Goal: Task Accomplishment & Management: Use online tool/utility

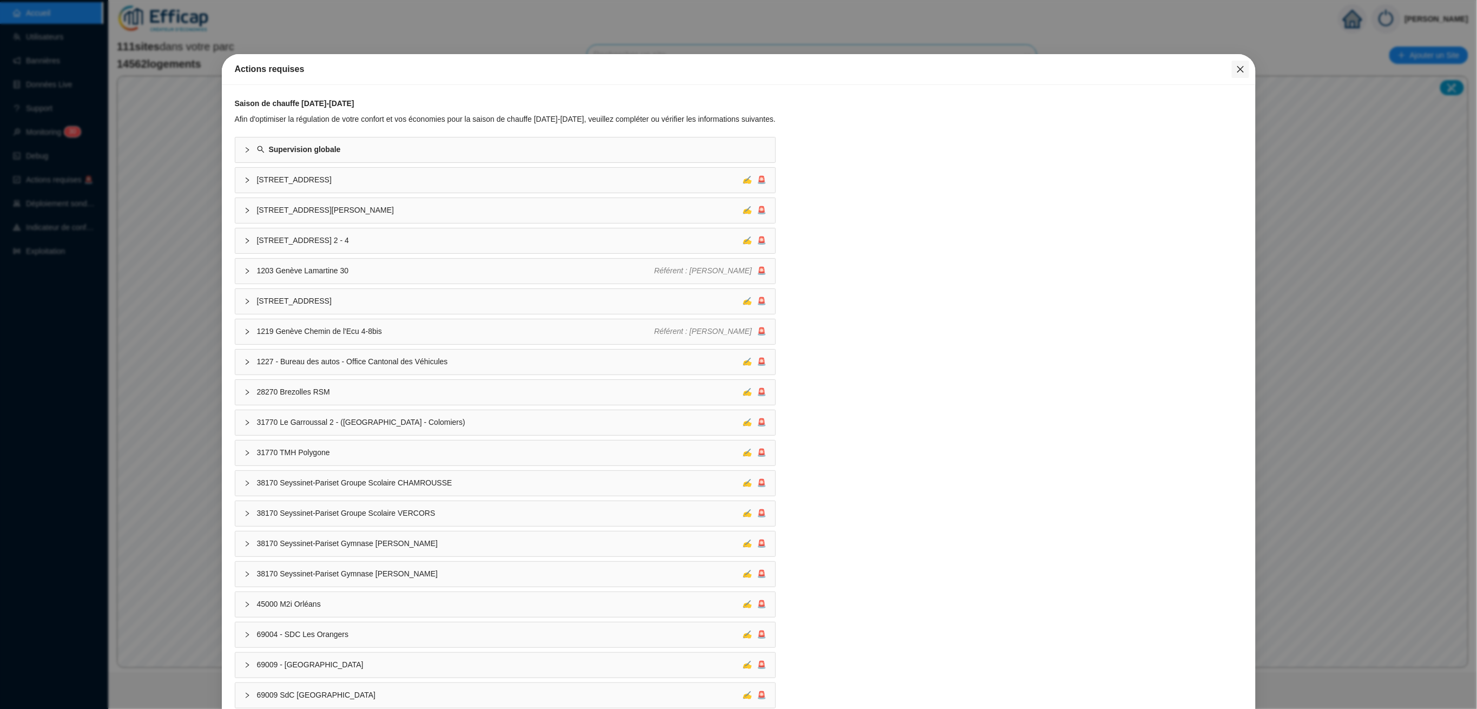
click at [1237, 67] on icon "close" at bounding box center [1241, 69] width 9 height 9
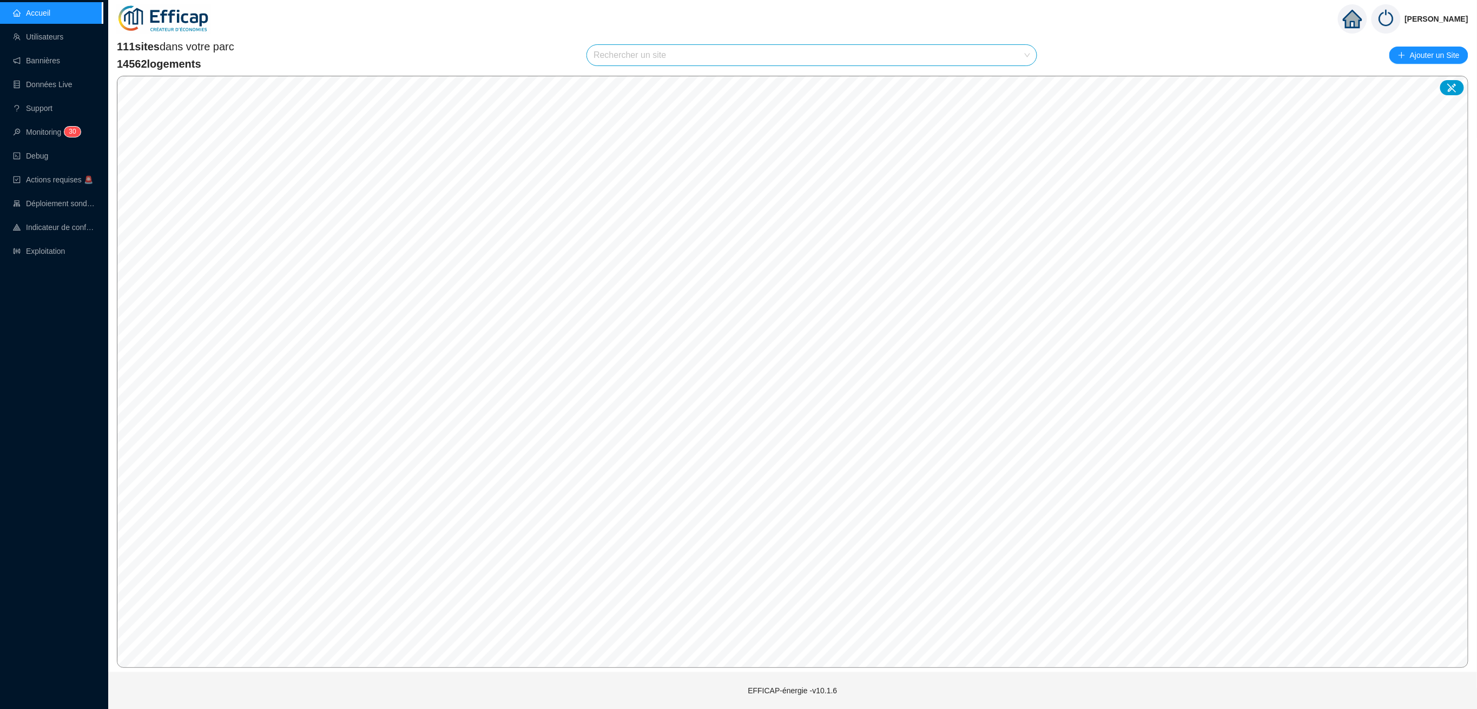
click at [607, 63] on input "search" at bounding box center [807, 55] width 427 height 21
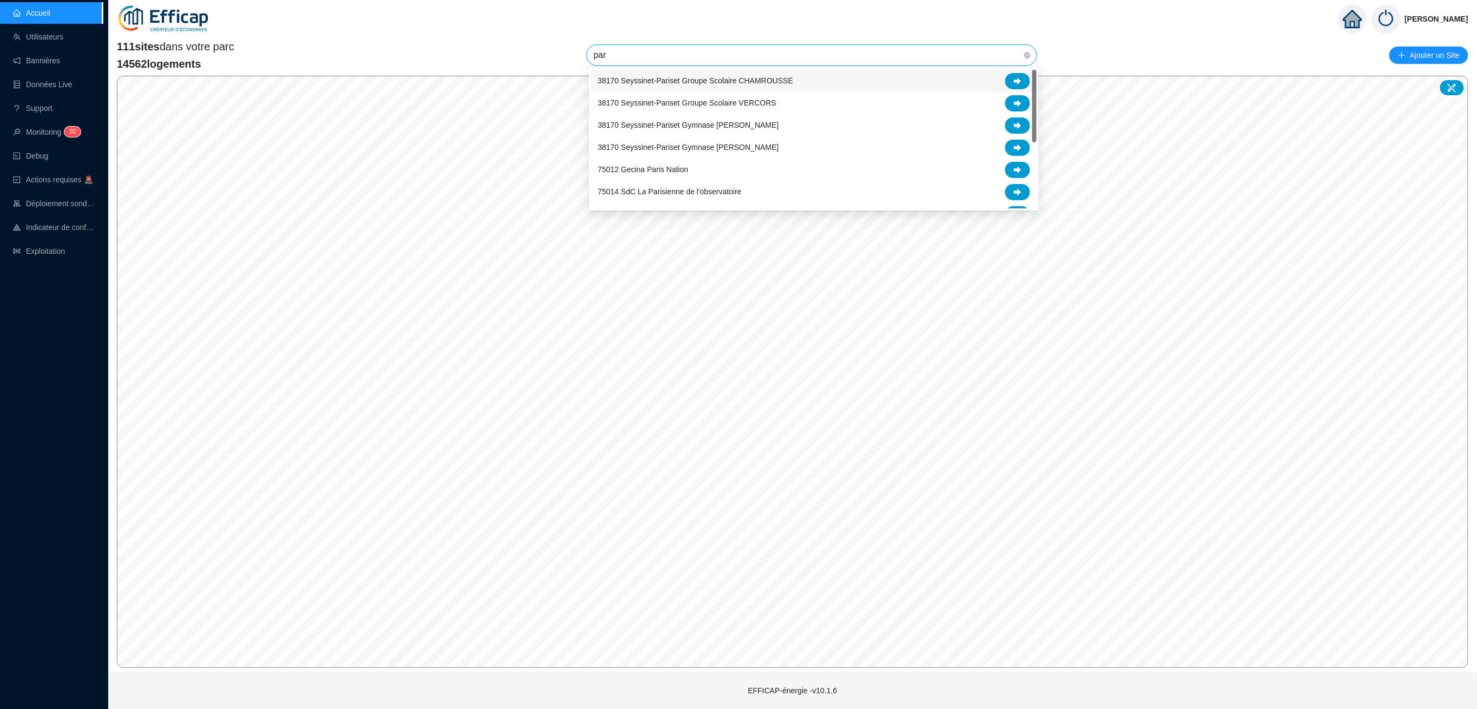
type input "parc"
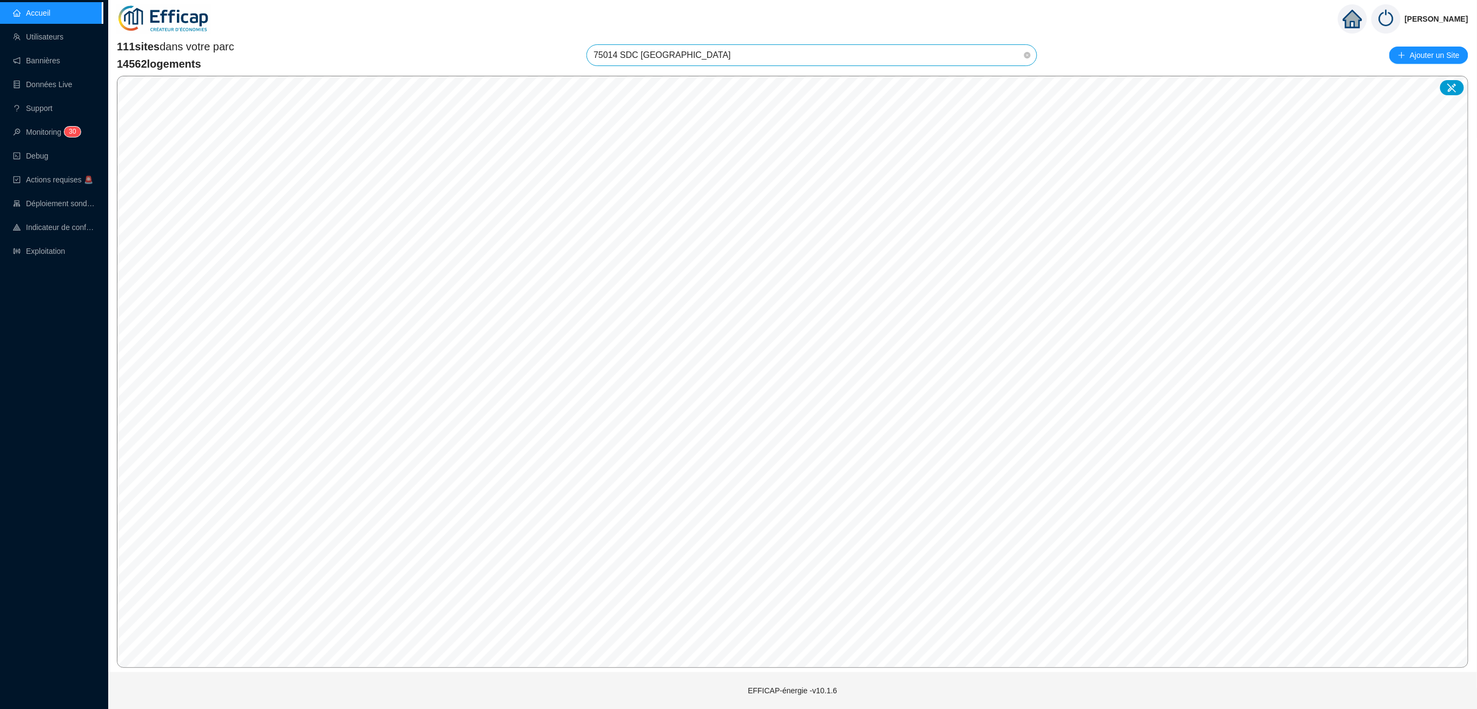
click at [715, 58] on span "75014 SDC [GEOGRAPHIC_DATA]" at bounding box center [812, 55] width 437 height 21
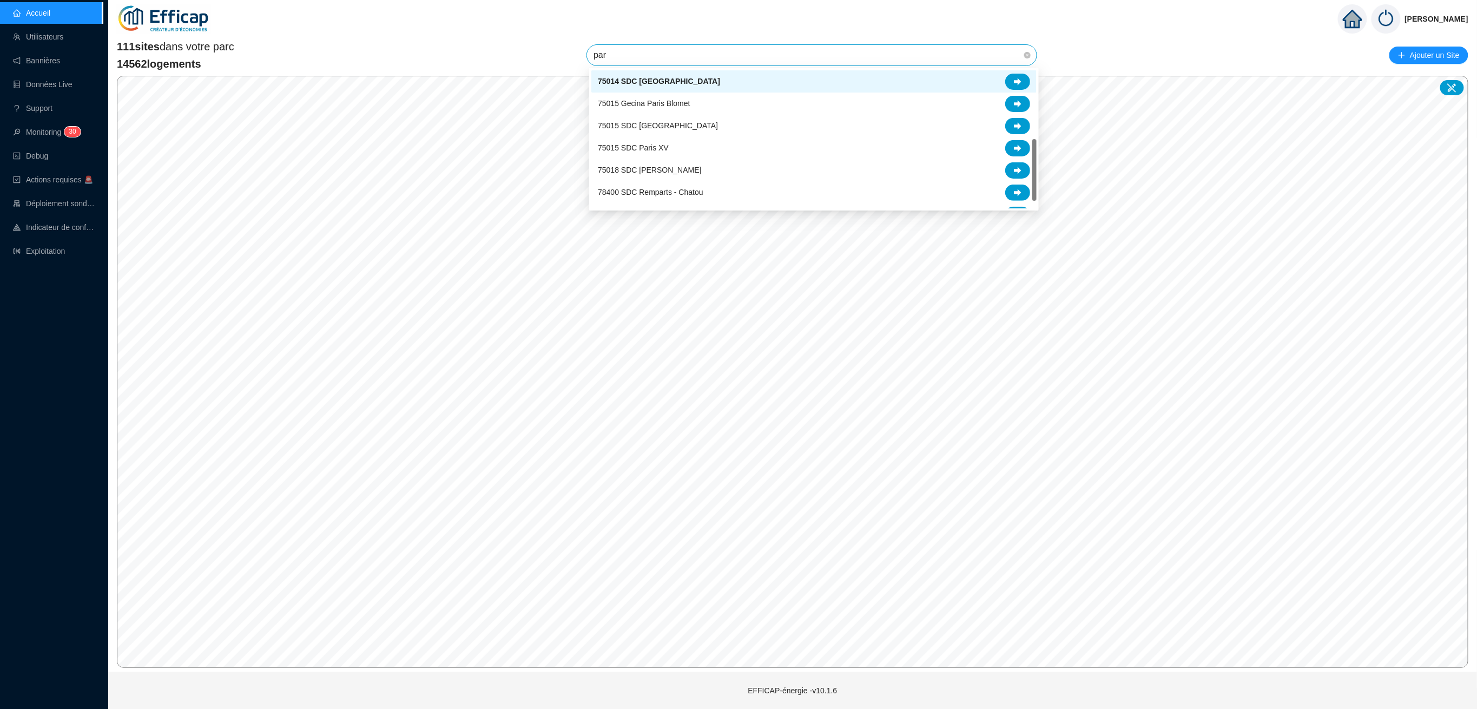
scroll to position [150, 0]
type input "parc"
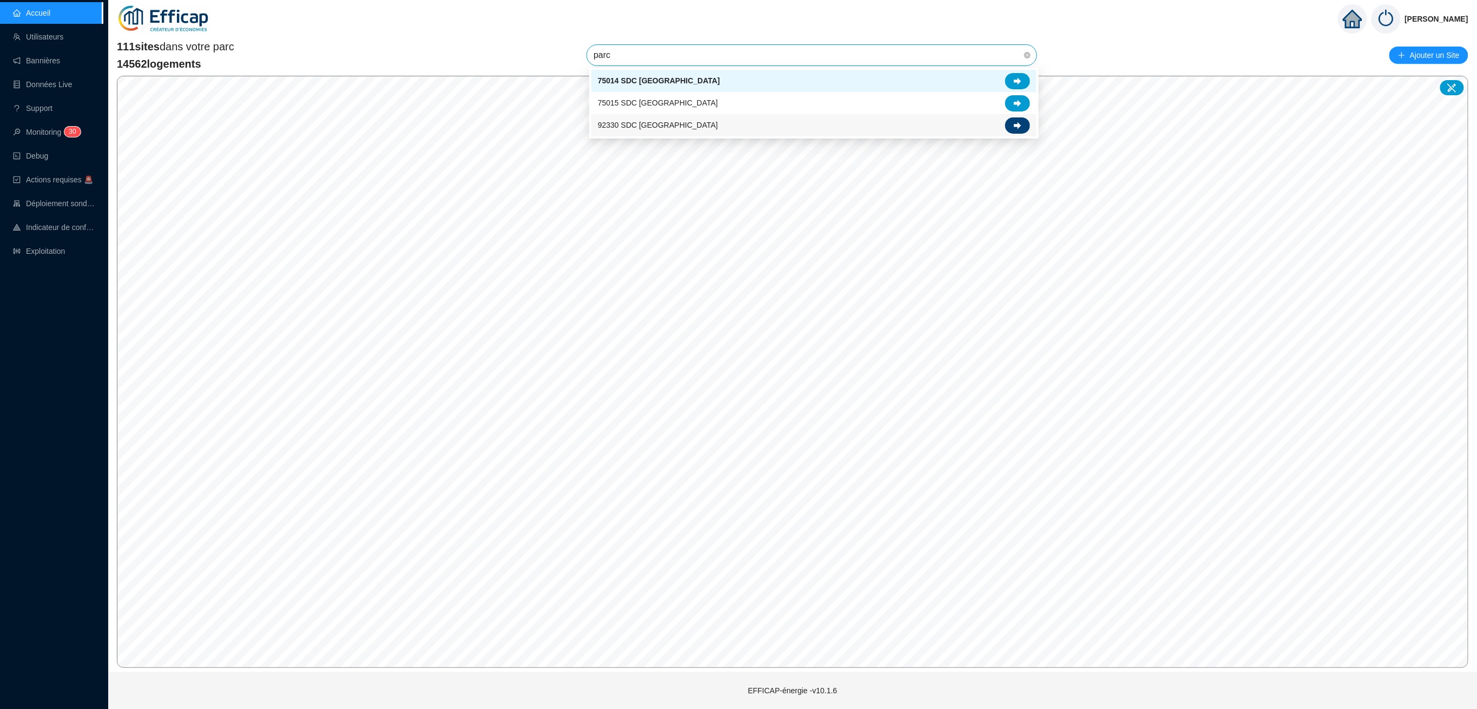
click at [1028, 126] on div at bounding box center [1018, 125] width 25 height 16
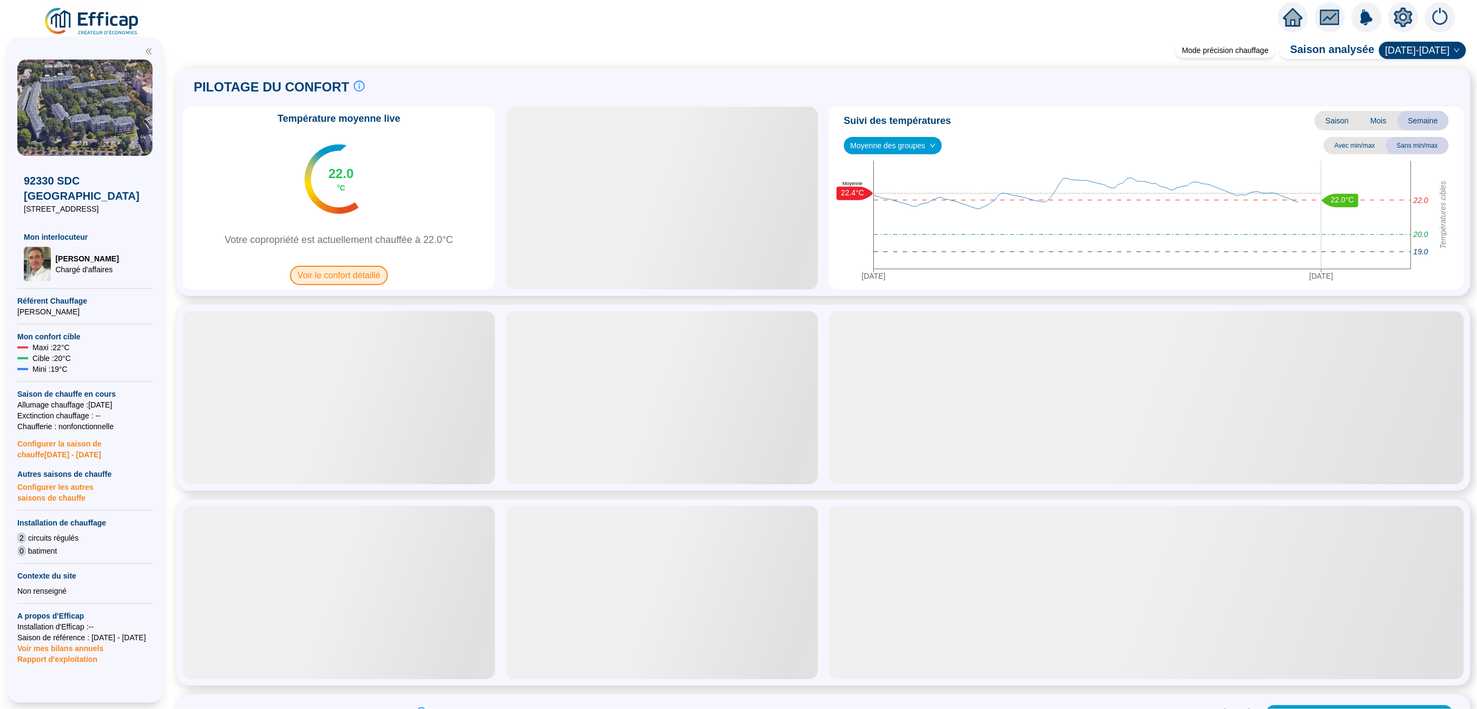
click at [369, 277] on span "Voir le confort détaillé" at bounding box center [339, 275] width 98 height 19
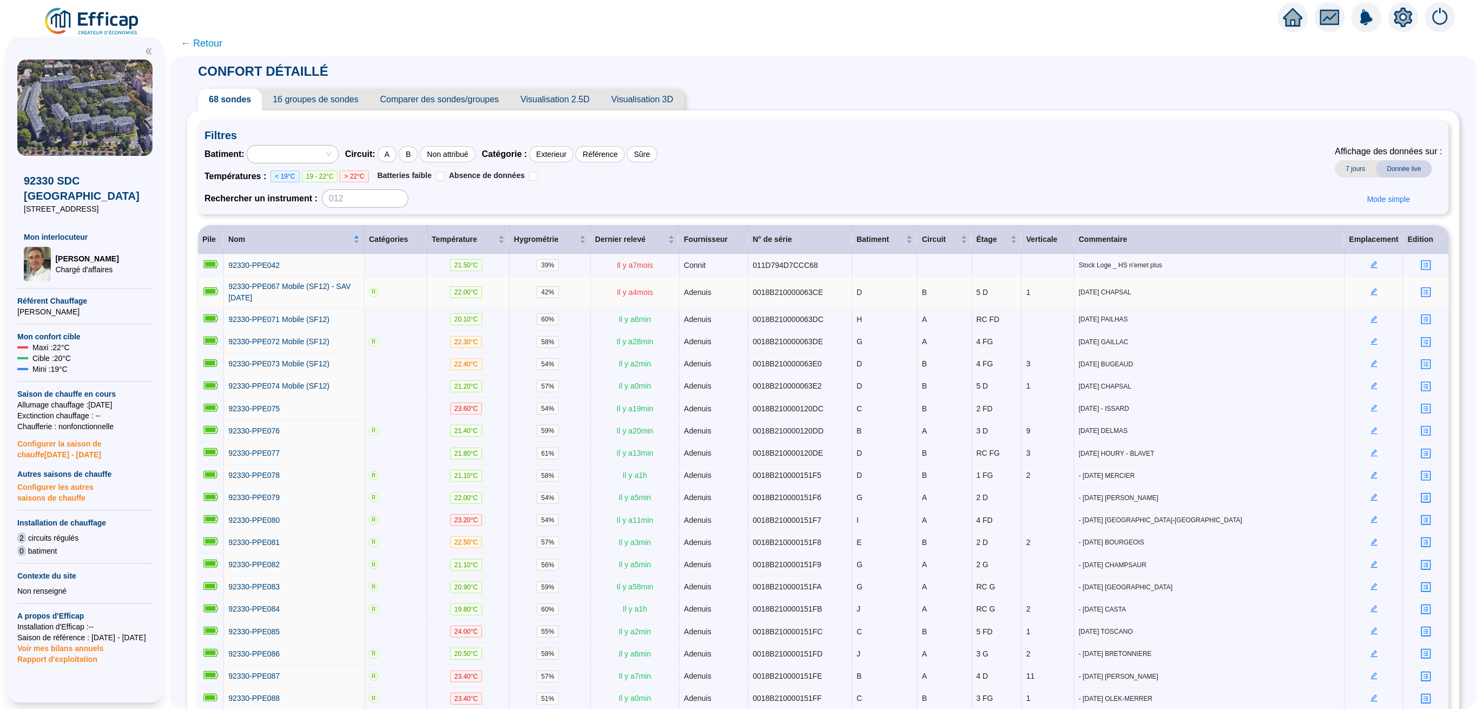
click at [1423, 294] on icon "profile" at bounding box center [1427, 292] width 8 height 8
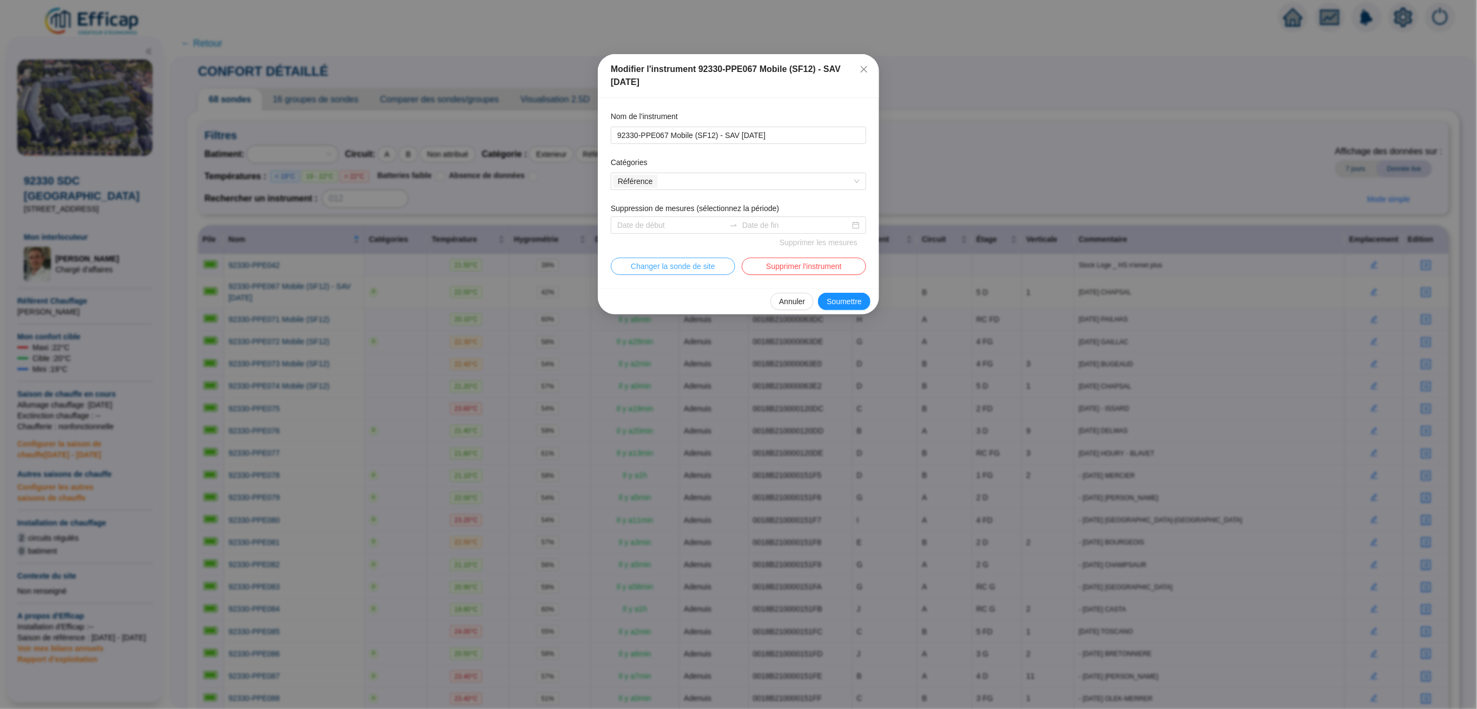
click at [709, 262] on span "Changer la sonde de site" at bounding box center [673, 266] width 84 height 11
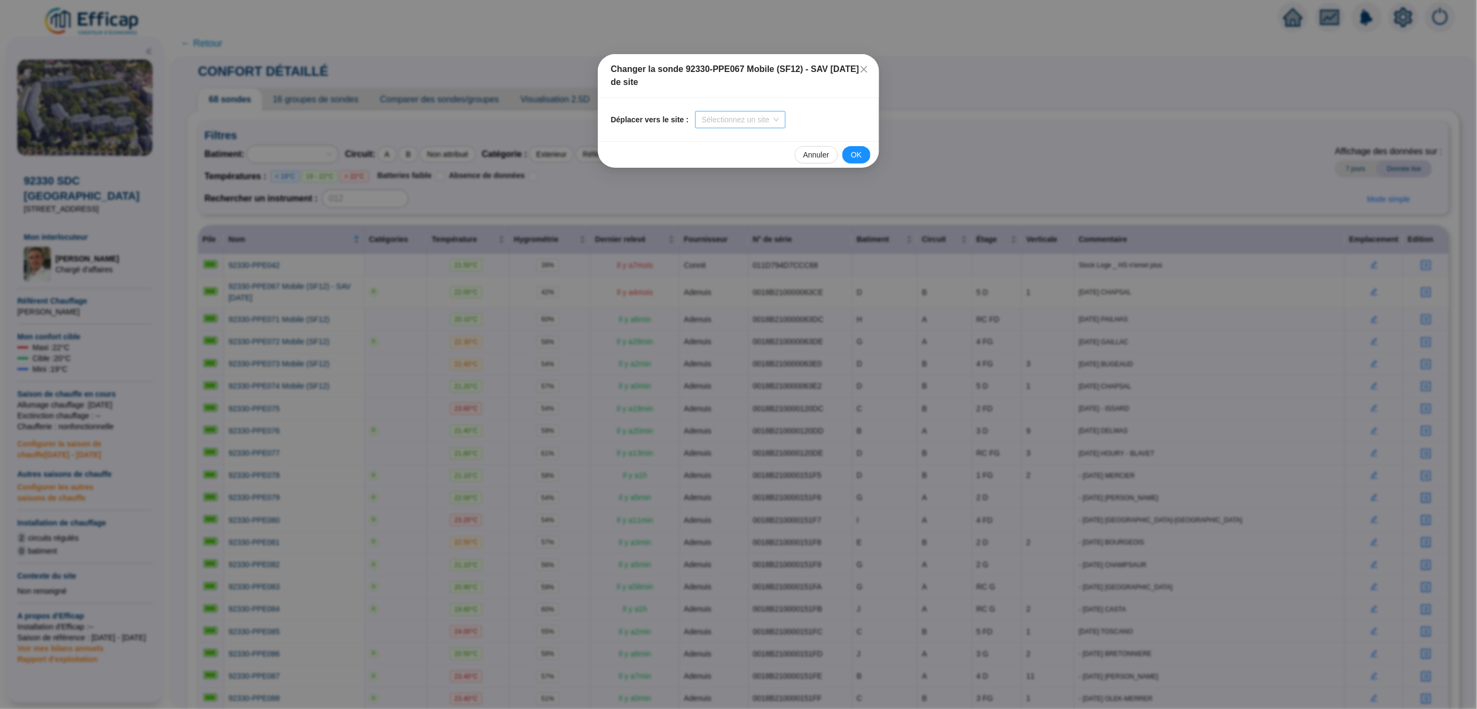
click at [734, 124] on input "search" at bounding box center [736, 119] width 68 height 16
click at [743, 141] on div "EFFICAP - SAV & Rebus" at bounding box center [737, 141] width 72 height 11
click at [852, 154] on span "OK" at bounding box center [856, 154] width 11 height 11
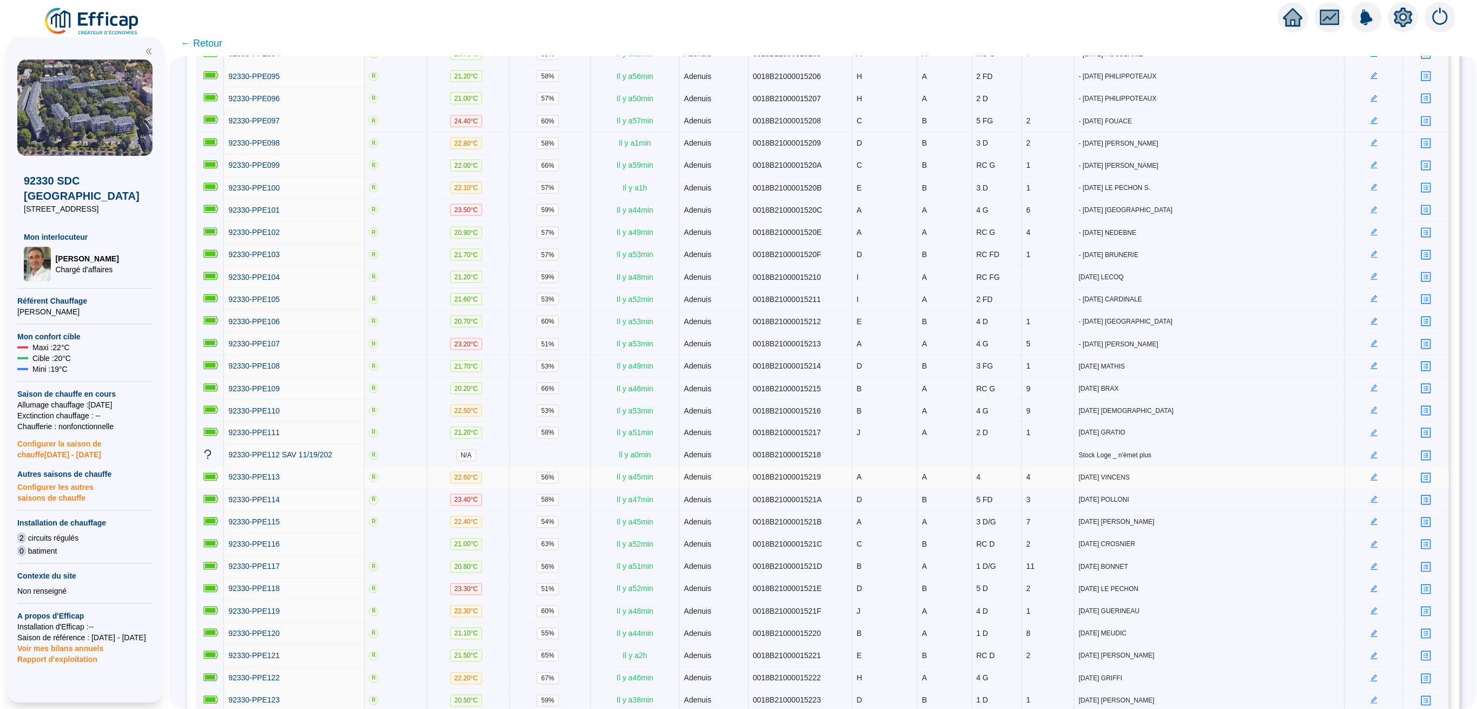
scroll to position [793, 0]
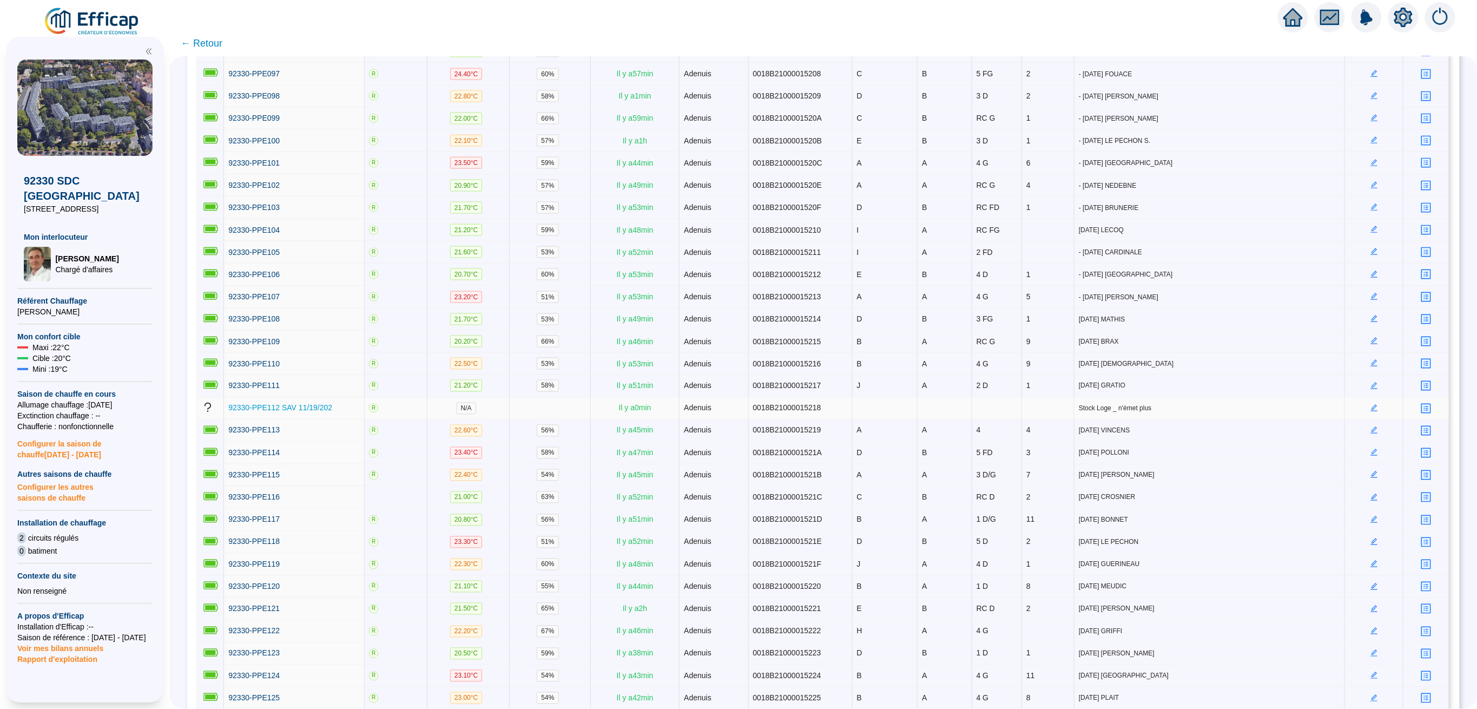
click at [280, 404] on span "92330-PPE112 SAV 11/19/202" at bounding box center [280, 408] width 104 height 9
